Goal: Contribute content: Add original content to the website for others to see

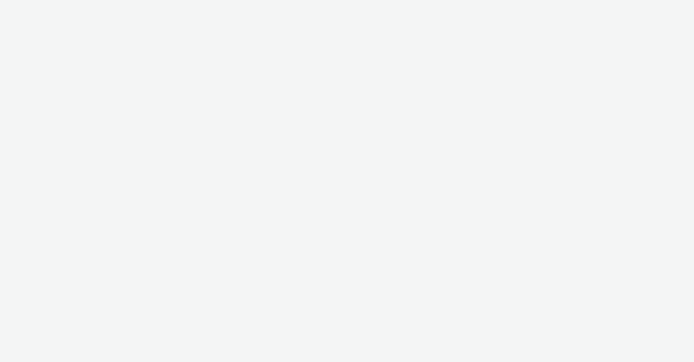
select select "b626f941-834b-427f-b453-0a2b95f57350"
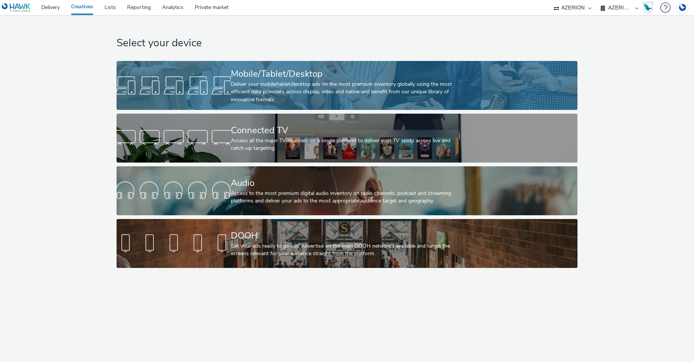
click at [308, 80] on div "Deliver your mobile/tablet/desktop ads on the most premium inventory globally u…" at bounding box center [345, 91] width 229 height 23
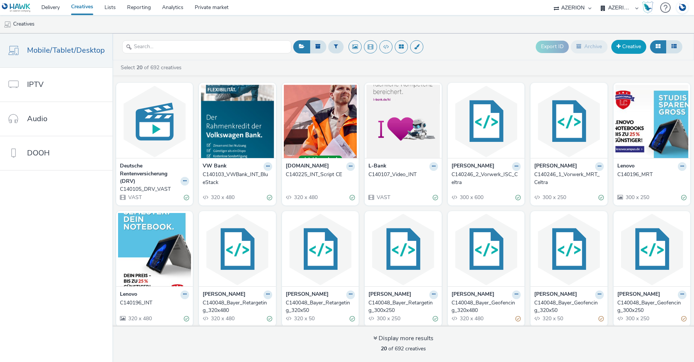
click at [636, 40] on link "Creative" at bounding box center [628, 47] width 35 height 14
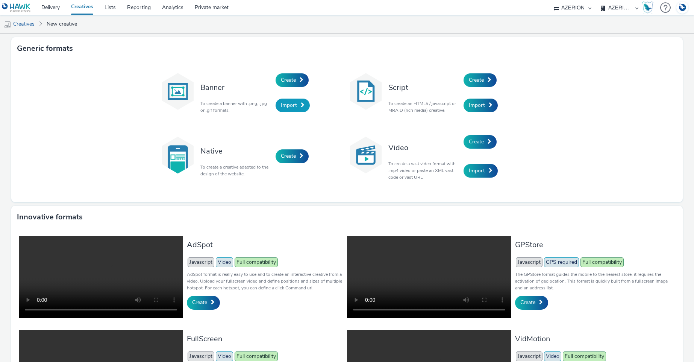
click at [290, 102] on span "Import" at bounding box center [289, 105] width 16 height 7
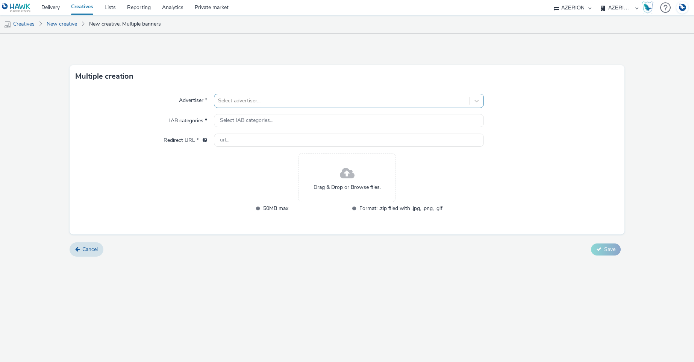
click at [256, 97] on div at bounding box center [341, 100] width 247 height 9
type input "MSD"
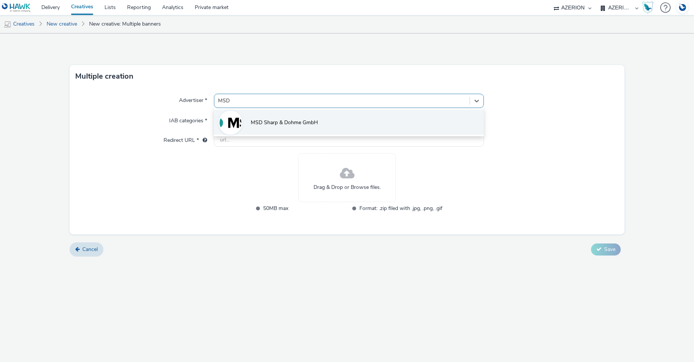
click at [250, 126] on li "MSD Sharp & Dohme GmbH" at bounding box center [349, 121] width 270 height 25
type input "[URL][DOMAIN_NAME]"
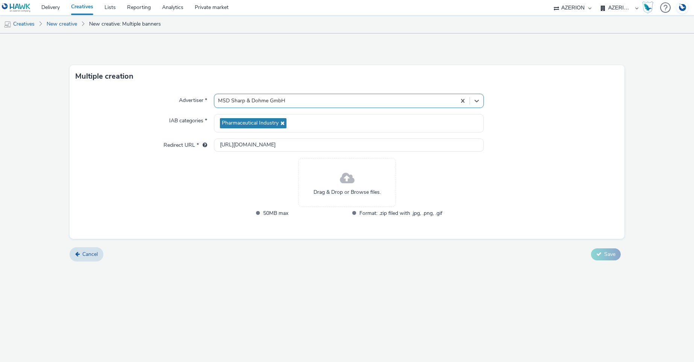
click at [337, 183] on div "Drag & Drop or Browse files." at bounding box center [347, 182] width 98 height 49
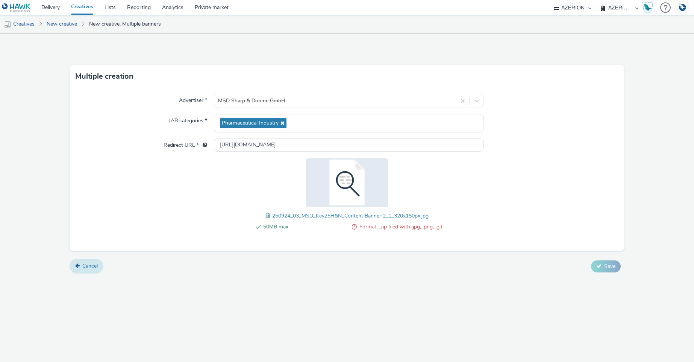
click at [93, 265] on span "Cancel" at bounding box center [89, 265] width 15 height 7
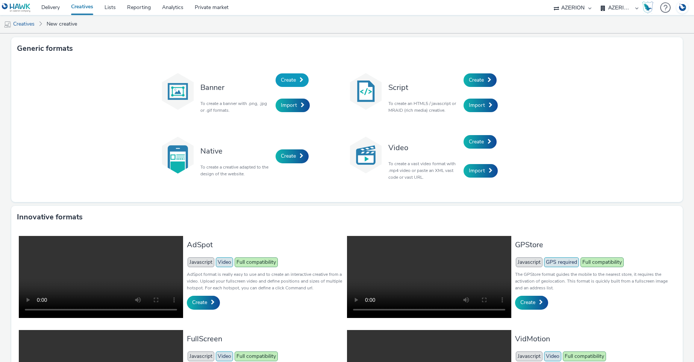
click at [286, 84] on link "Create" at bounding box center [292, 80] width 33 height 14
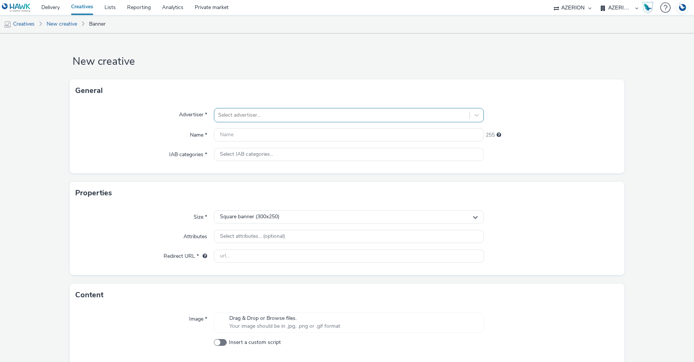
click at [263, 114] on div at bounding box center [341, 115] width 247 height 9
type input "S"
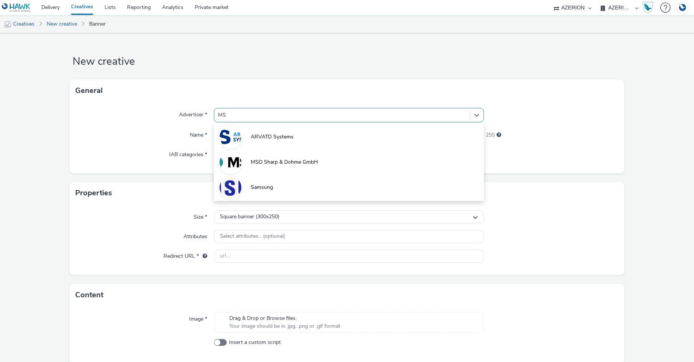
type input "MSD"
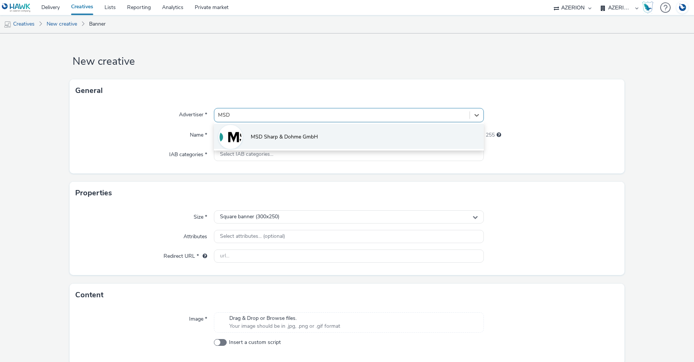
click at [229, 136] on img at bounding box center [231, 137] width 22 height 22
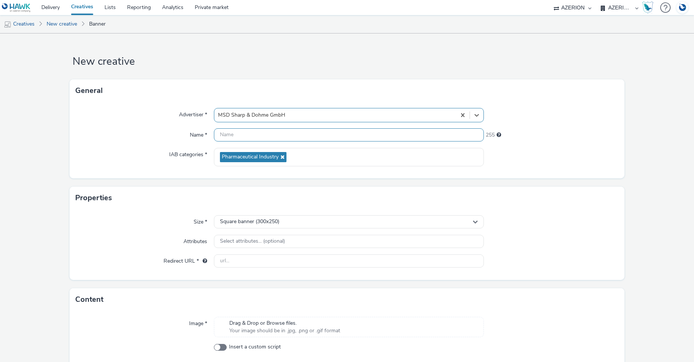
click at [230, 135] on input "text" at bounding box center [349, 134] width 270 height 13
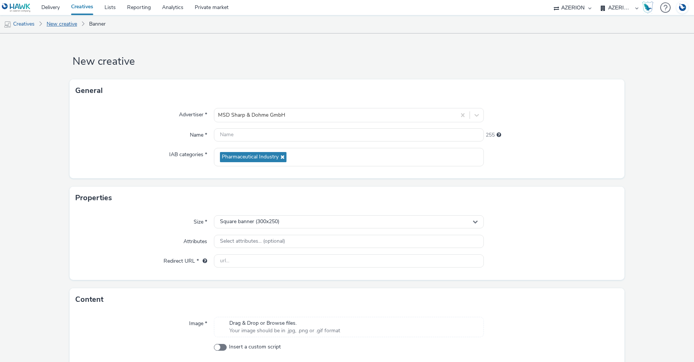
click at [55, 23] on link "New creative" at bounding box center [62, 24] width 38 height 18
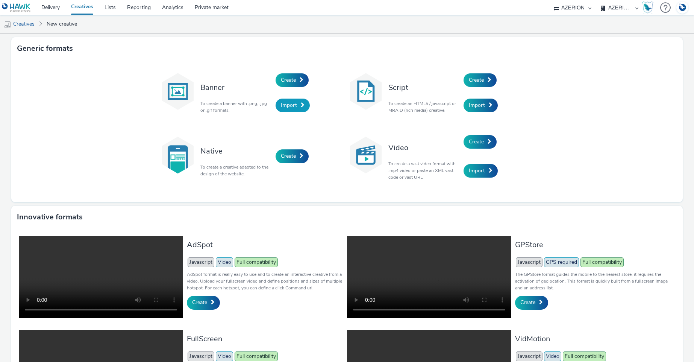
click at [287, 106] on span "Import" at bounding box center [289, 105] width 16 height 7
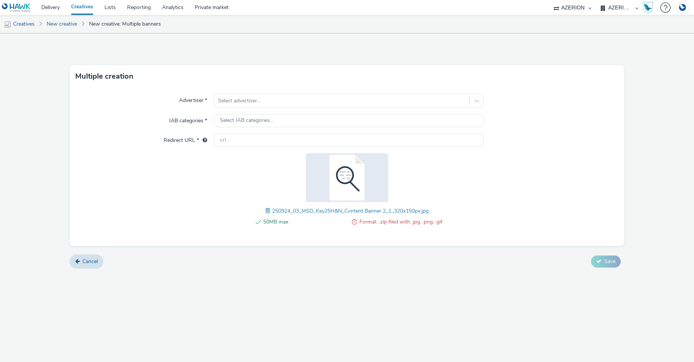
click at [524, 159] on div "Advertiser * Select advertiser... IAB categories * Select IAB categories... Red…" at bounding box center [347, 167] width 555 height 158
click at [85, 262] on span "Cancel" at bounding box center [89, 261] width 15 height 7
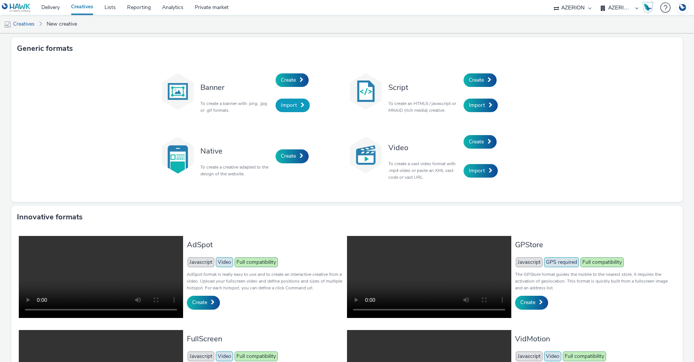
click at [290, 106] on span "Import" at bounding box center [289, 105] width 16 height 7
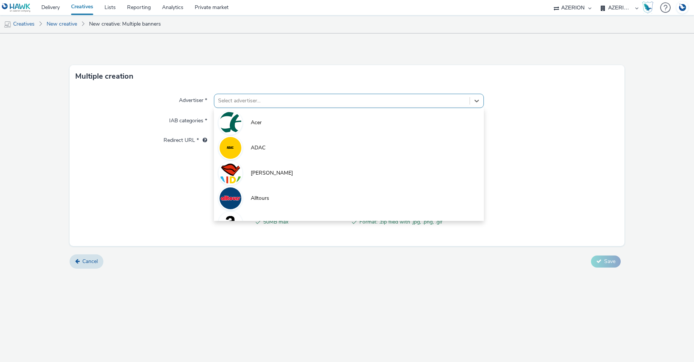
click at [261, 97] on div at bounding box center [341, 100] width 247 height 9
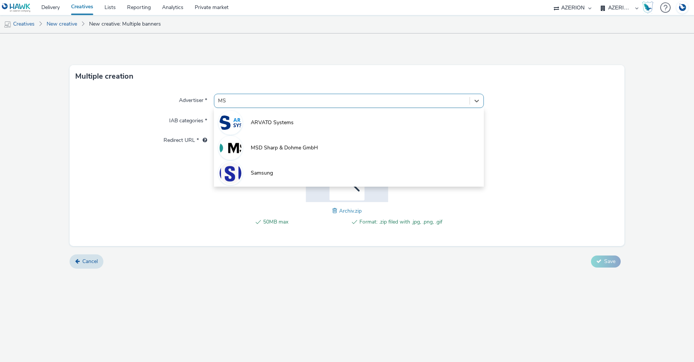
type input "MSD"
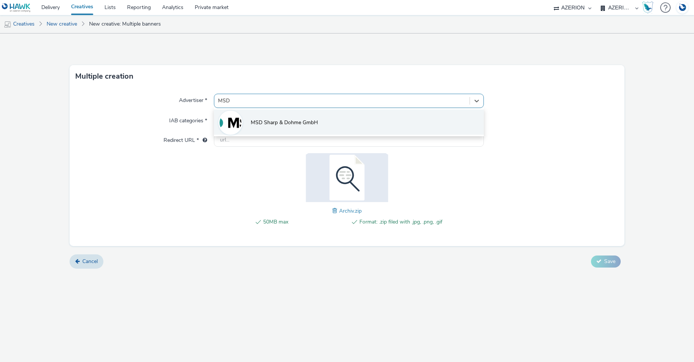
click at [267, 117] on li "MSD Sharp & Dohme GmbH" at bounding box center [349, 121] width 270 height 25
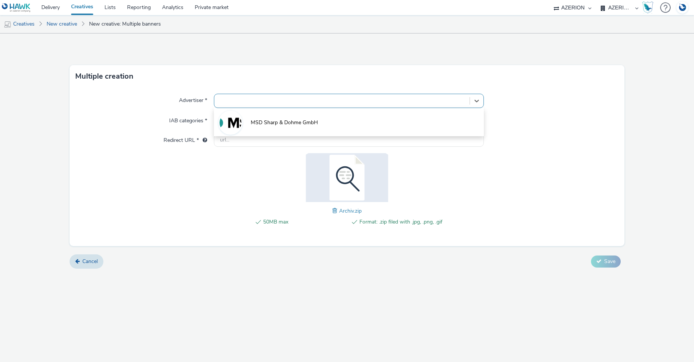
type input "[URL][DOMAIN_NAME]"
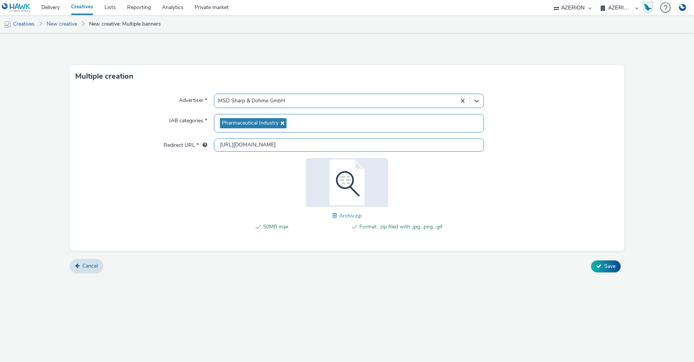
click at [272, 144] on input "[URL][DOMAIN_NAME]" at bounding box center [349, 144] width 270 height 13
drag, startPoint x: 640, startPoint y: 206, endPoint x: 614, endPoint y: 209, distance: 25.7
click at [637, 206] on form "Multiple creation Advertiser * MSD Sharp & Dohme GmbH IAB categories * Pharmace…" at bounding box center [347, 156] width 694 height 246
click at [607, 266] on span "Save" at bounding box center [609, 265] width 11 height 7
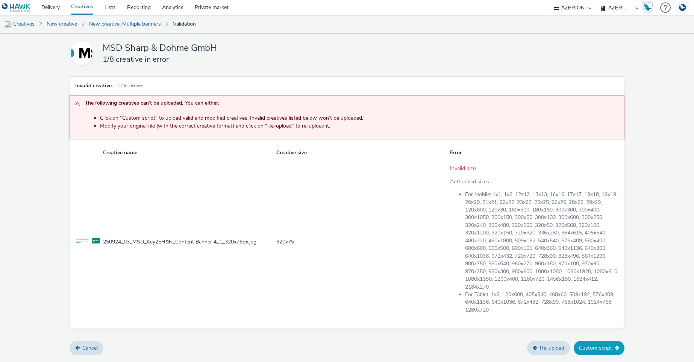
click at [603, 347] on button "Custom script" at bounding box center [599, 348] width 51 height 14
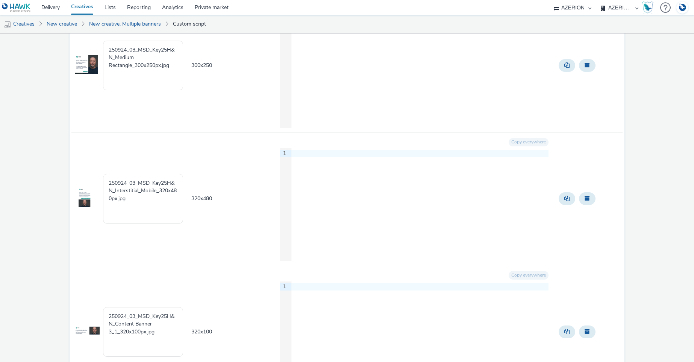
scroll to position [722, 0]
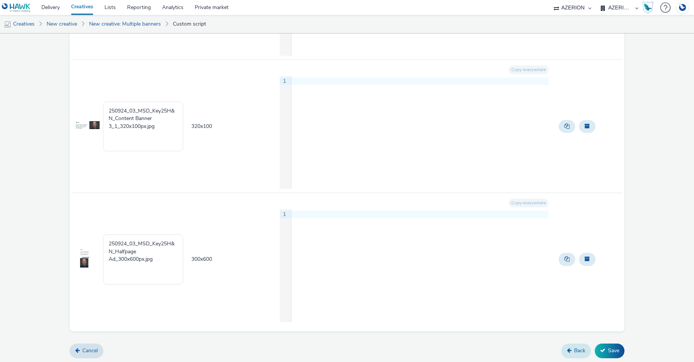
click at [570, 349] on link "Back" at bounding box center [576, 350] width 30 height 14
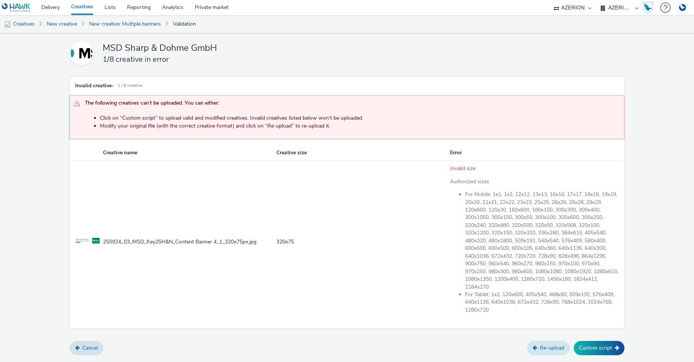
click at [552, 350] on link "Re-upload" at bounding box center [548, 348] width 43 height 14
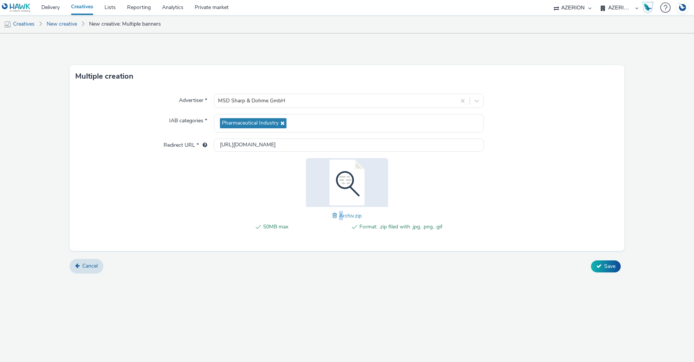
click at [339, 217] on span "Archiv.zip" at bounding box center [350, 215] width 23 height 7
click at [333, 213] on span at bounding box center [335, 215] width 7 height 8
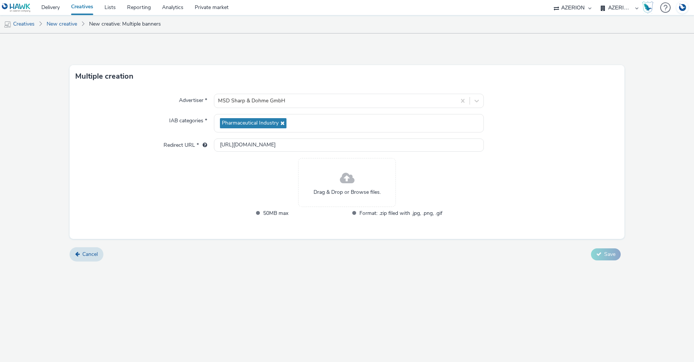
click at [349, 176] on span at bounding box center [347, 178] width 15 height 20
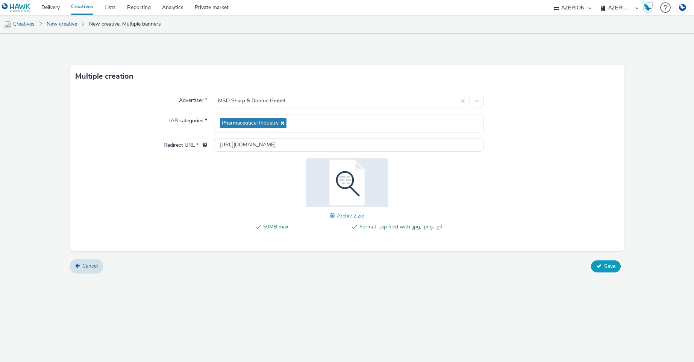
click at [607, 264] on span "Save" at bounding box center [609, 265] width 11 height 7
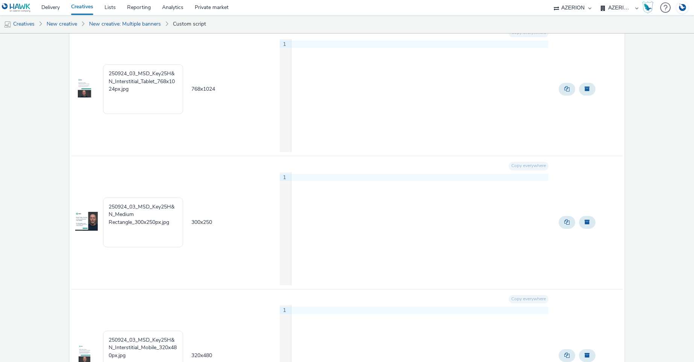
scroll to position [722, 0]
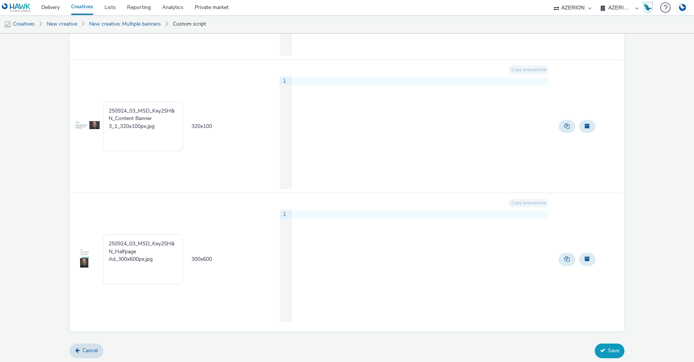
click at [604, 353] on button "Save" at bounding box center [610, 350] width 30 height 14
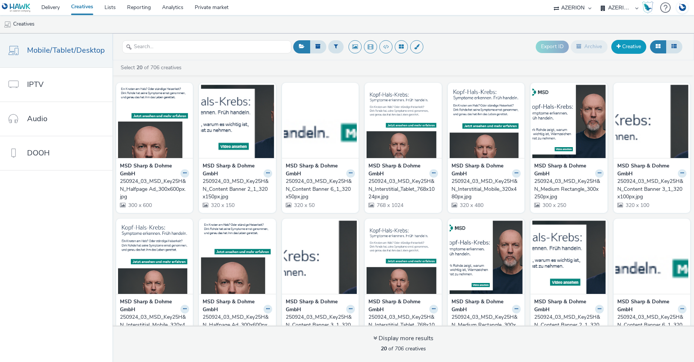
click at [628, 41] on link "Creative" at bounding box center [628, 47] width 35 height 14
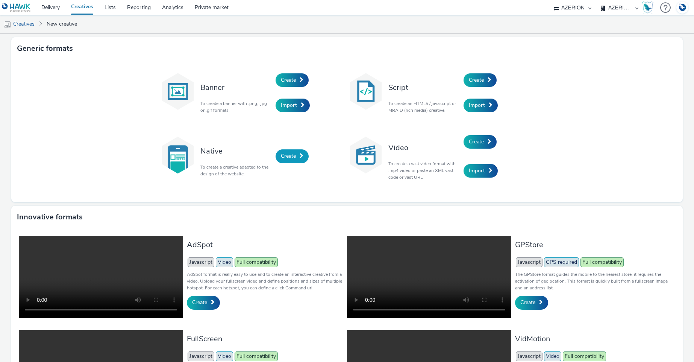
click at [289, 158] on span "Create" at bounding box center [288, 155] width 15 height 7
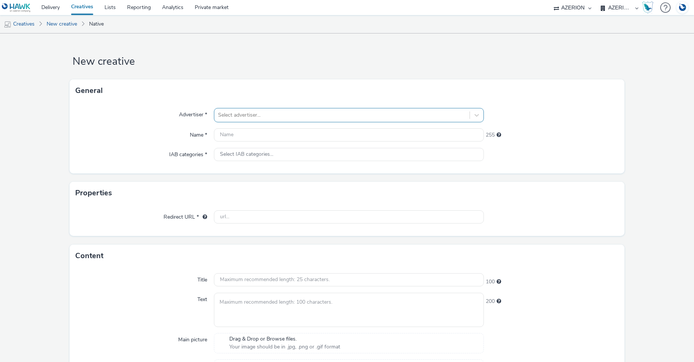
click at [261, 112] on div at bounding box center [341, 115] width 247 height 9
type input "MSD"
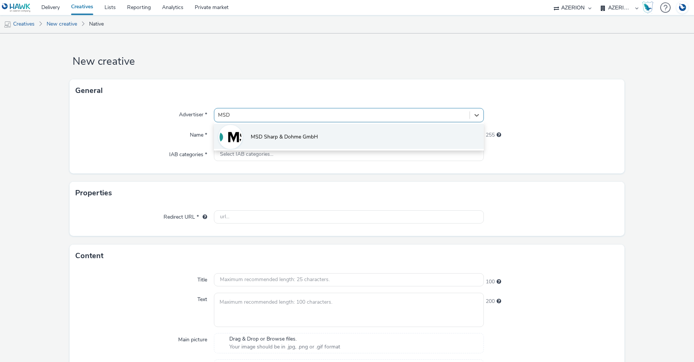
click at [262, 139] on span "MSD Sharp & Dohme GmbH" at bounding box center [284, 137] width 67 height 8
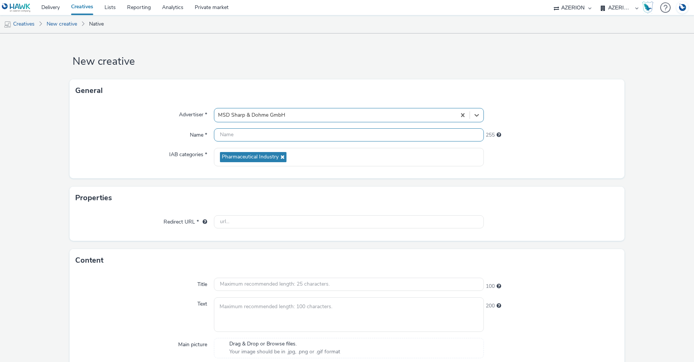
click at [262, 135] on input "text" at bounding box center [349, 134] width 270 height 13
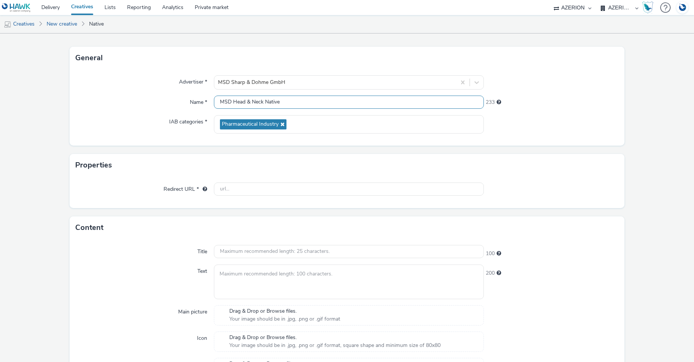
scroll to position [59, 0]
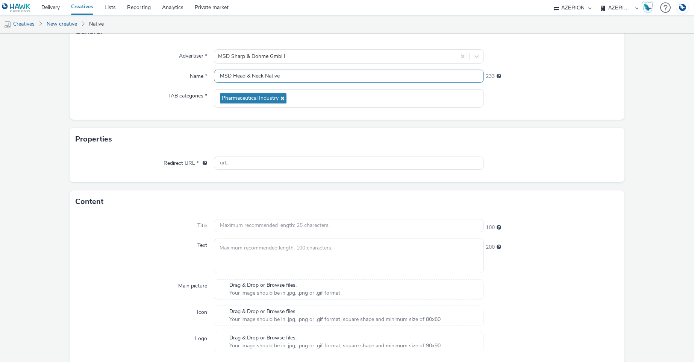
type input "MSD Head & Neck Native"
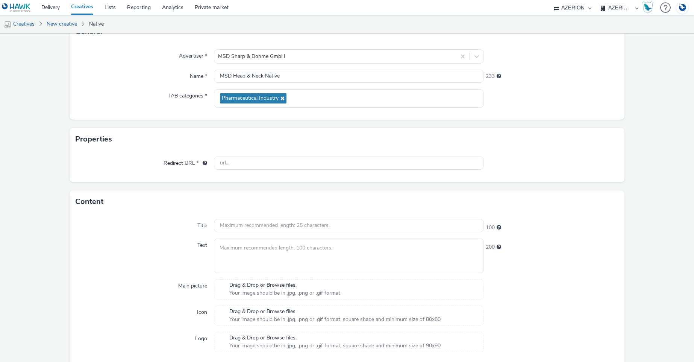
click at [259, 147] on div "Properties" at bounding box center [347, 139] width 555 height 23
click at [249, 159] on input "text" at bounding box center [349, 162] width 270 height 13
paste input "https://[DOMAIN_NAME]/click/2/291489;9988420;50126;211;0/?ft_width=1&ft_height=…"
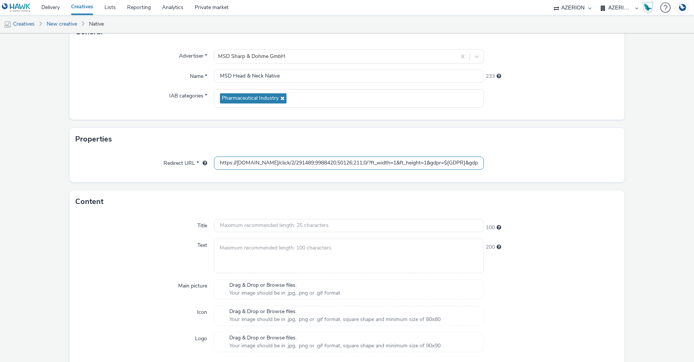
scroll to position [0, 147]
click at [511, 168] on div at bounding box center [551, 163] width 135 height 14
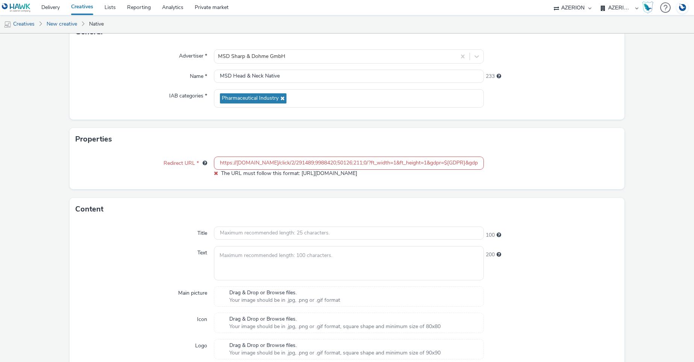
click at [560, 143] on div "Properties" at bounding box center [347, 139] width 555 height 23
drag, startPoint x: 526, startPoint y: 156, endPoint x: 475, endPoint y: 149, distance: 52.4
click at [526, 156] on div at bounding box center [551, 166] width 135 height 21
drag, startPoint x: 238, startPoint y: 163, endPoint x: 243, endPoint y: 166, distance: 6.1
click at [238, 163] on input "https://[DOMAIN_NAME]/click/2/291489;9988420;50126;211;0/?ft_width=1&ft_height=…" at bounding box center [349, 162] width 270 height 13
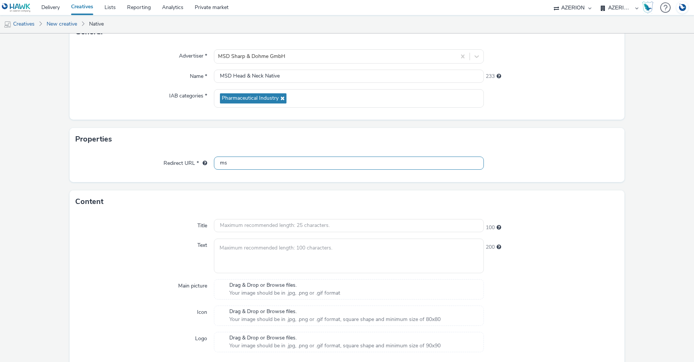
type input "m"
type input "[URL][DOMAIN_NAME]"
click at [551, 176] on div "Redirect URL * [URL][DOMAIN_NAME]" at bounding box center [347, 166] width 555 height 32
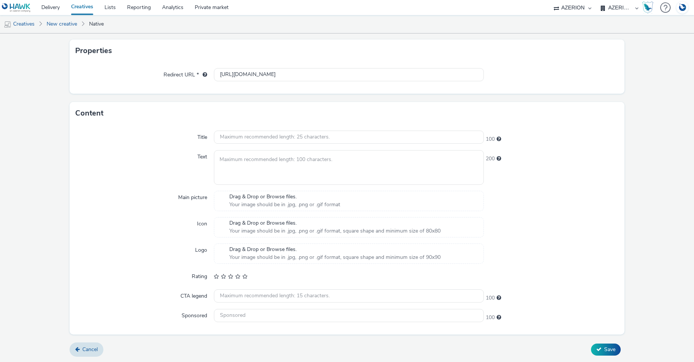
scroll to position [147, 0]
click at [245, 138] on input "text" at bounding box center [349, 136] width 270 height 13
paste input "[PERSON_NAME]"
type input "[PERSON_NAME]"
click at [259, 167] on textarea at bounding box center [349, 167] width 270 height 34
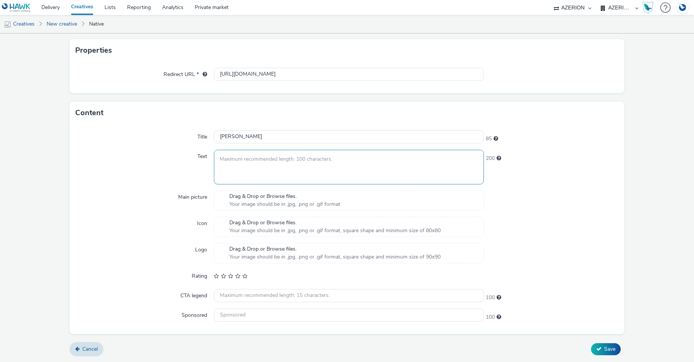
paste textarea "[PERSON_NAME] [PERSON_NAME] Geschichte: Symptome ernst nehmen"
type textarea "[PERSON_NAME] [PERSON_NAME] Geschichte: Symptome ernst nehmen"
click at [106, 198] on div "Main picture" at bounding box center [145, 200] width 139 height 20
click at [275, 198] on span "Drag & Drop or Browse files." at bounding box center [284, 197] width 111 height 8
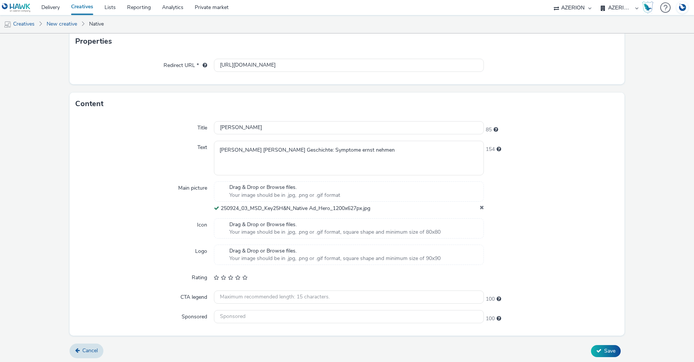
scroll to position [158, 0]
click at [293, 229] on span "Your image should be in .jpg, .png or .gif format, square shape and minimum siz…" at bounding box center [334, 231] width 211 height 8
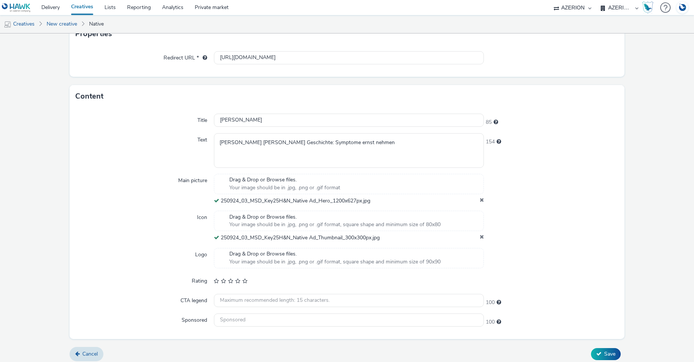
scroll to position [169, 0]
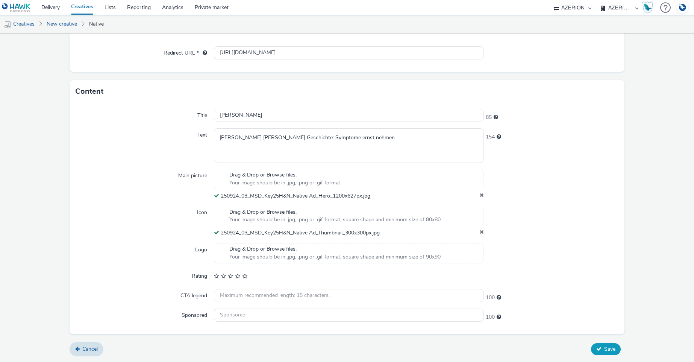
click at [609, 350] on span "Save" at bounding box center [609, 348] width 11 height 7
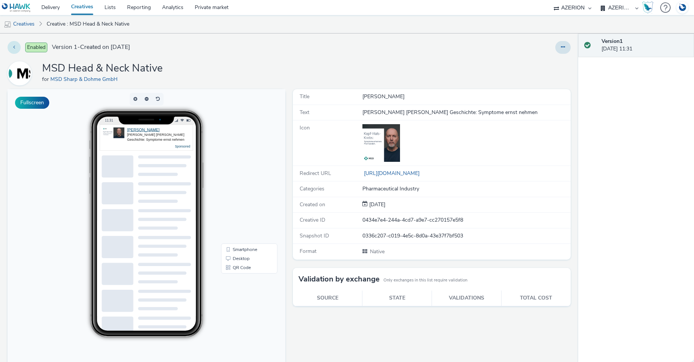
click at [14, 46] on icon at bounding box center [14, 46] width 2 height 5
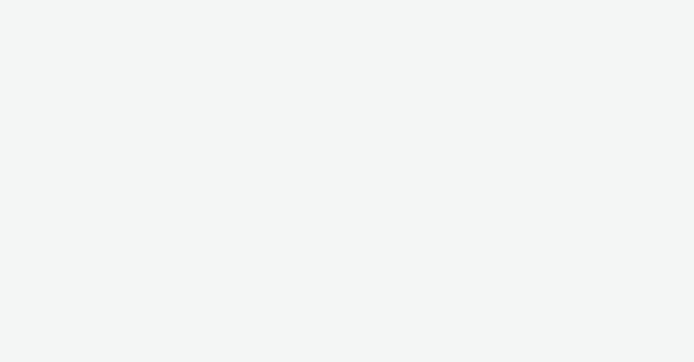
select select "b626f941-834b-427f-b453-0a2b95f57350"
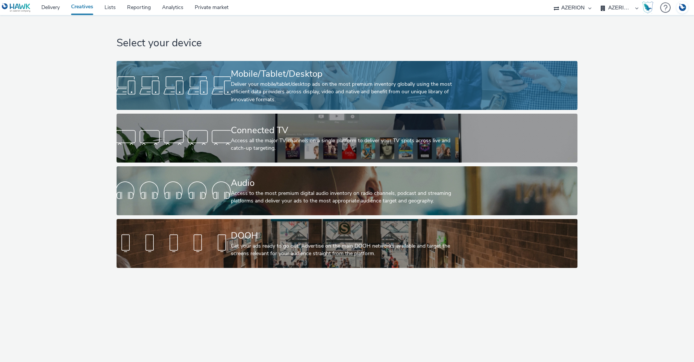
click at [254, 73] on div "Mobile/Tablet/Desktop" at bounding box center [345, 73] width 229 height 13
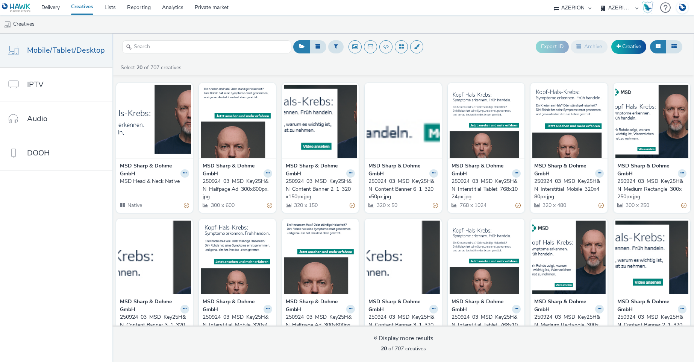
click at [141, 193] on div "MSD Sharp & Dohme GmbH MSD Head & Neck Native Native" at bounding box center [154, 185] width 77 height 55
click at [141, 190] on div "MSD Sharp & Dohme GmbH MSD Head & Neck Native Native" at bounding box center [154, 185] width 77 height 55
click at [183, 170] on button at bounding box center [184, 173] width 9 height 9
click at [155, 189] on link "Edit" at bounding box center [161, 186] width 56 height 15
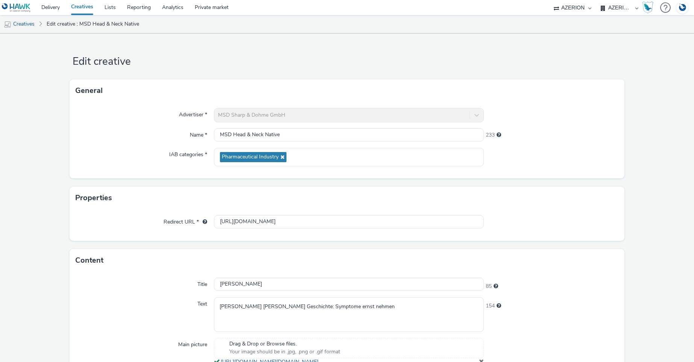
scroll to position [178, 0]
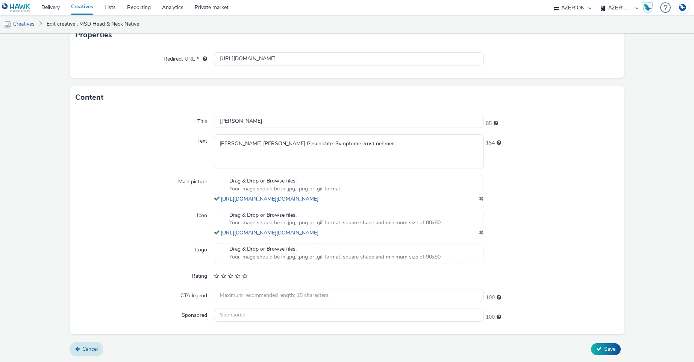
click at [87, 351] on span "Cancel" at bounding box center [89, 348] width 15 height 7
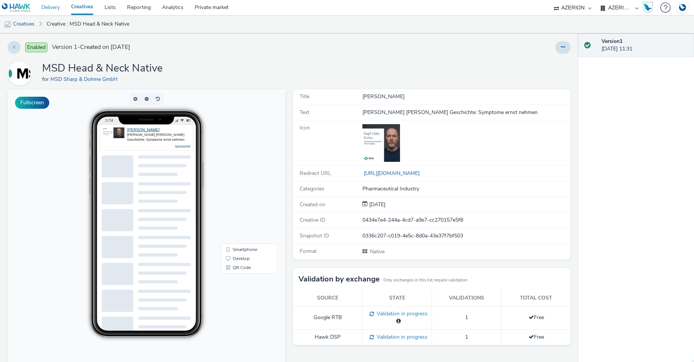
click at [57, 8] on link "Delivery" at bounding box center [51, 7] width 30 height 15
